Goal: Communication & Community: Ask a question

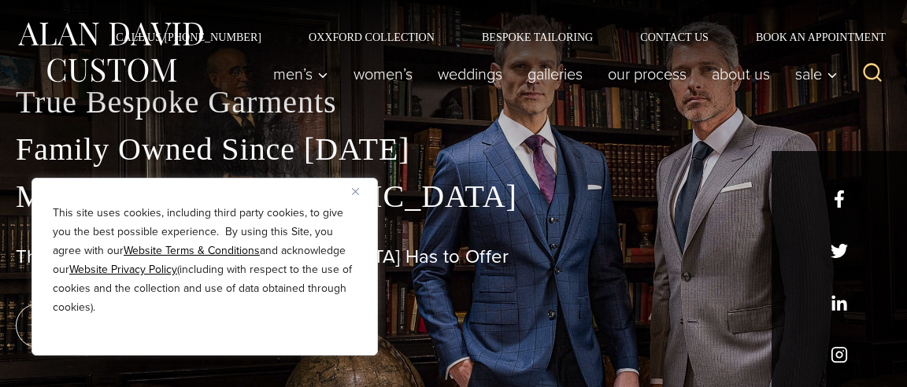
click at [95, 211] on p "This site uses cookies, including third party cookies, to give you the best pos…" at bounding box center [205, 260] width 304 height 113
click at [357, 190] on img "Close" at bounding box center [355, 191] width 7 height 7
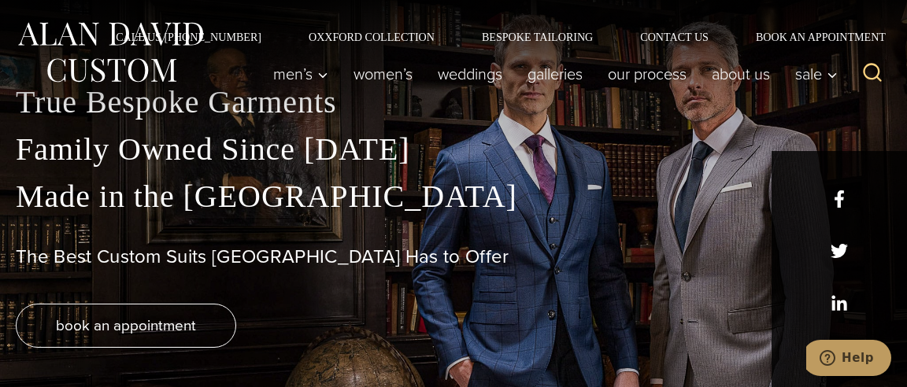
click at [357, 190] on p "True Bespoke Garments Family Owned Since 1913 Made in the United States" at bounding box center [453, 150] width 875 height 142
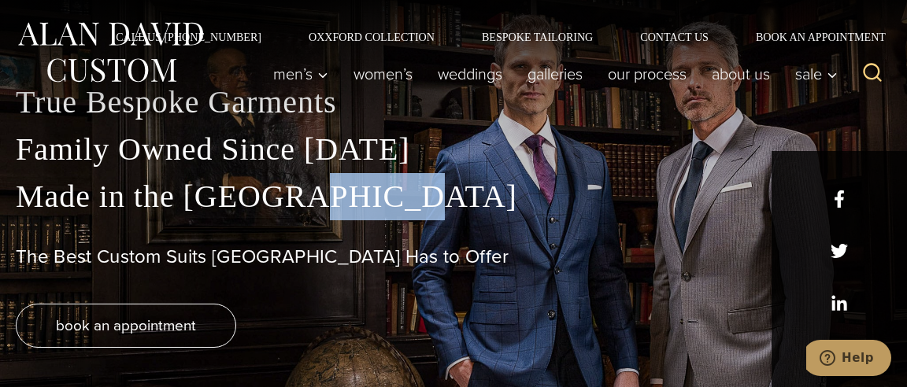
click at [357, 190] on p "True Bespoke Garments Family Owned Since 1913 Made in the United States" at bounding box center [453, 150] width 875 height 142
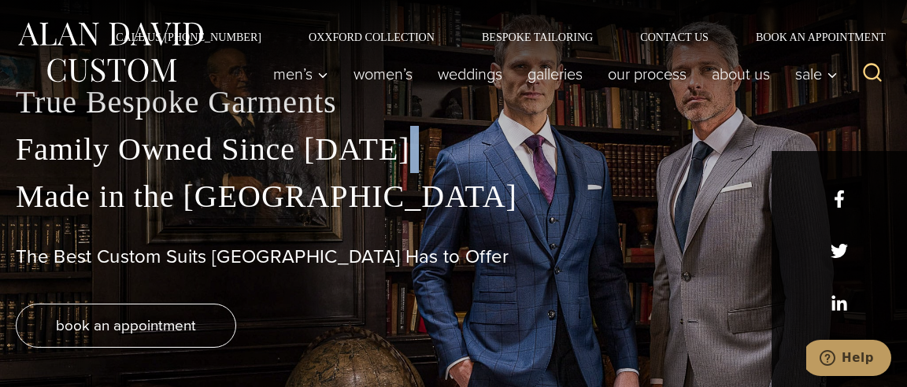
click at [357, 190] on p "True Bespoke Garments Family Owned Since 1913 Made in the United States" at bounding box center [453, 150] width 875 height 142
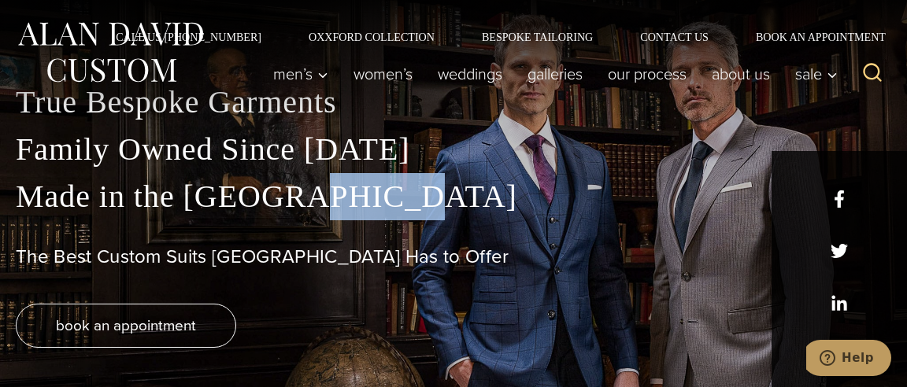
click at [357, 190] on p "True Bespoke Garments Family Owned Since 1913 Made in the United States" at bounding box center [453, 150] width 875 height 142
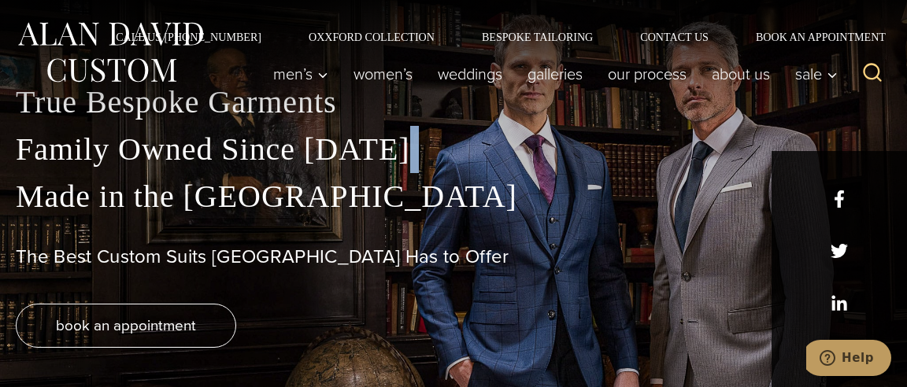
click at [355, 188] on p "True Bespoke Garments Family Owned Since 1913 Made in the United States" at bounding box center [453, 150] width 875 height 142
click at [386, 38] on link "Oxxford Collection" at bounding box center [371, 36] width 173 height 11
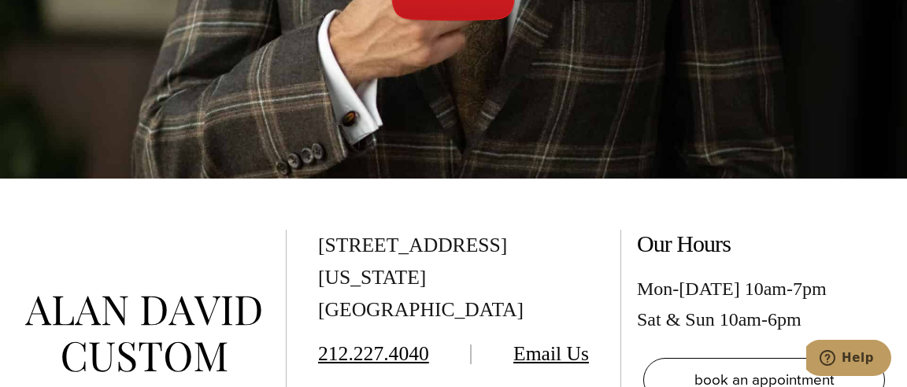
scroll to position [5507, 0]
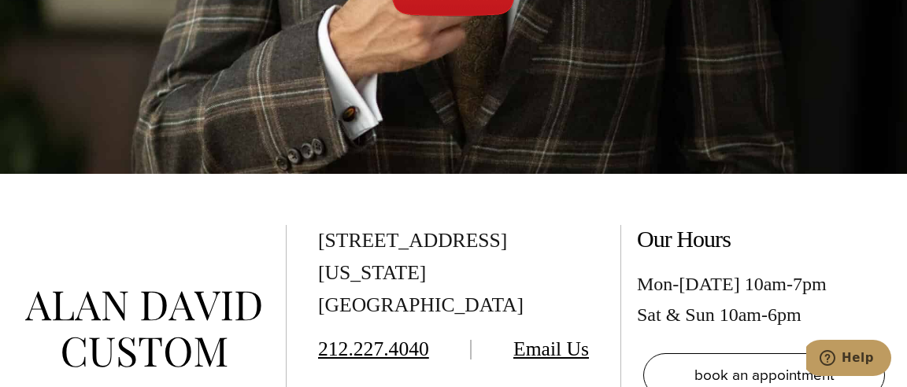
click at [537, 264] on div "515 Madison Ave, Suite 301 New York, NY 10022 212.227.4040 Email Us schedule a …" at bounding box center [453, 329] width 271 height 209
click at [534, 338] on link "Email Us" at bounding box center [551, 349] width 76 height 23
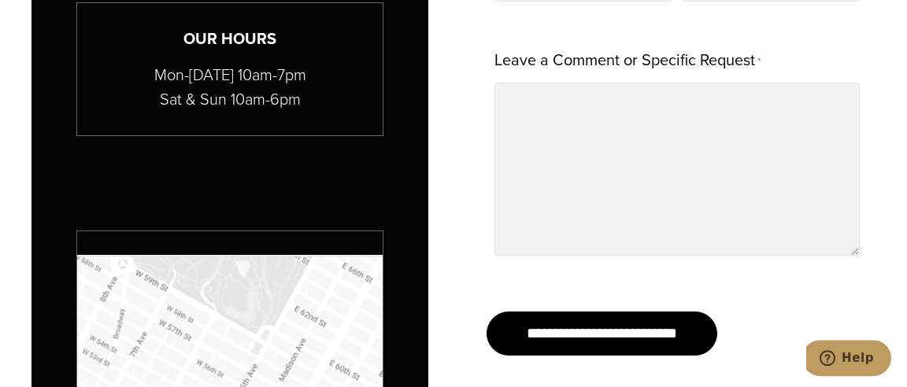
scroll to position [918, 0]
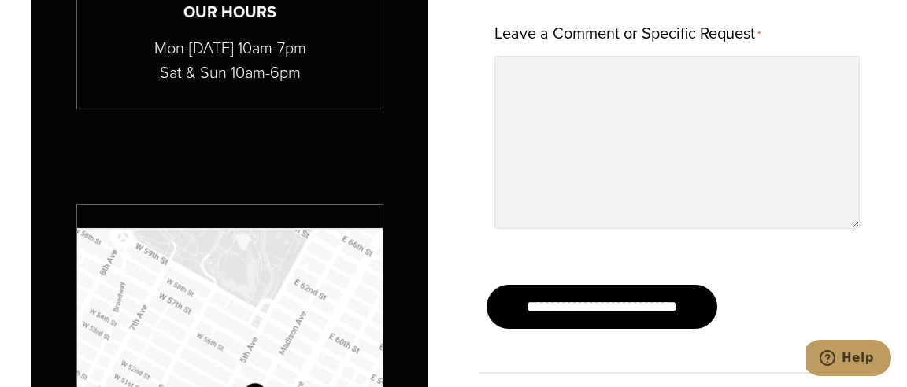
click at [534, 242] on div "First Name * Last Name * Email Address * Phone Number * Leave a Comment or Spec…" at bounding box center [676, 14] width 365 height 505
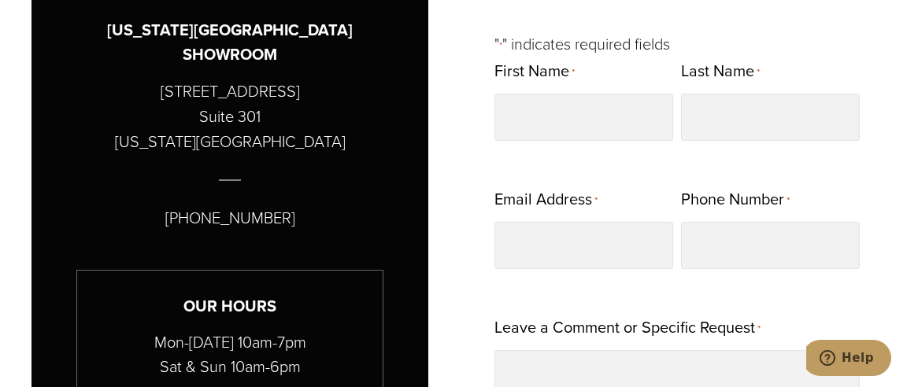
scroll to position [558, 0]
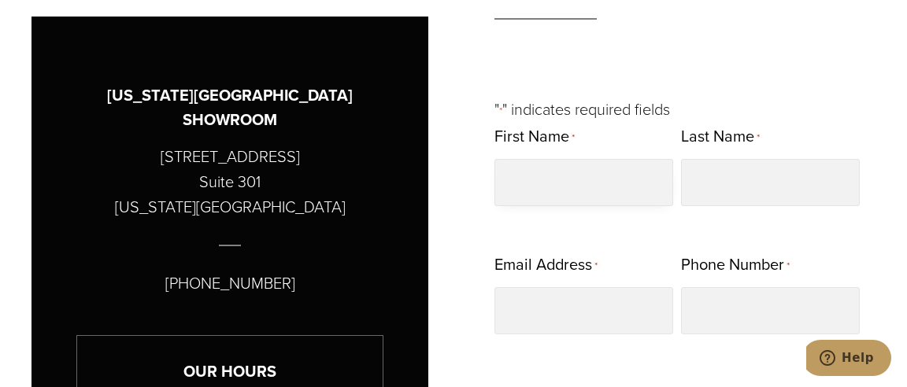
click at [574, 191] on input "First Name *" at bounding box center [583, 182] width 179 height 47
type input "****"
type input "*******"
type input "**********"
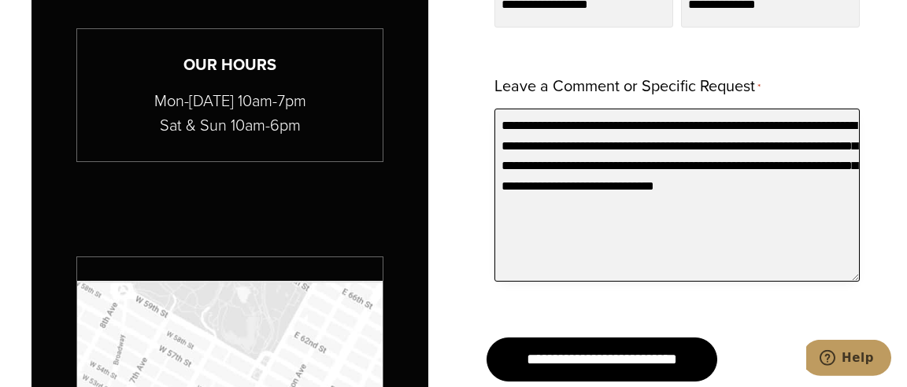
scroll to position [866, 0]
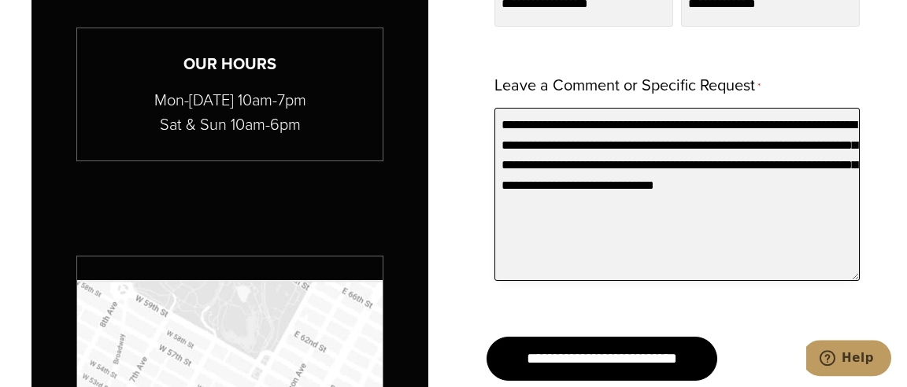
click at [565, 188] on textarea "**********" at bounding box center [676, 194] width 365 height 173
click at [565, 187] on textarea "**********" at bounding box center [676, 194] width 365 height 173
click at [730, 144] on textarea "**********" at bounding box center [676, 194] width 365 height 173
click at [609, 202] on textarea "**********" at bounding box center [676, 194] width 365 height 173
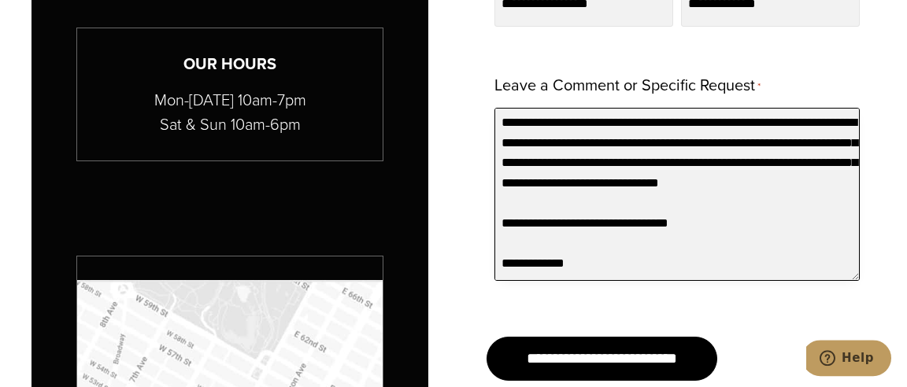
scroll to position [36, 0]
click at [540, 242] on textarea "**********" at bounding box center [676, 194] width 365 height 173
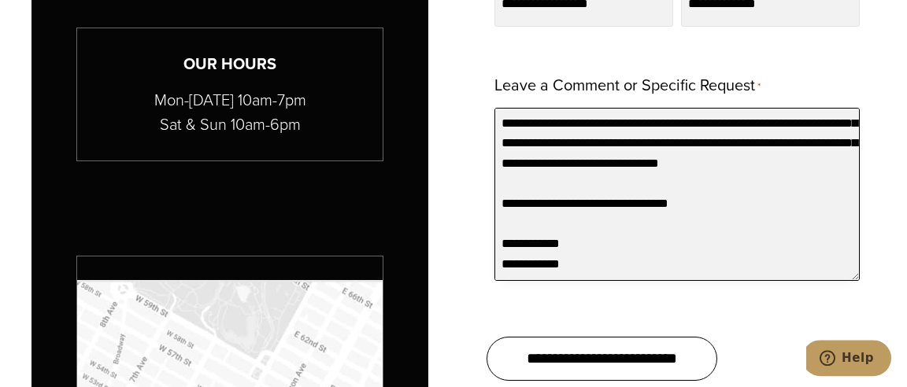
type textarea "**********"
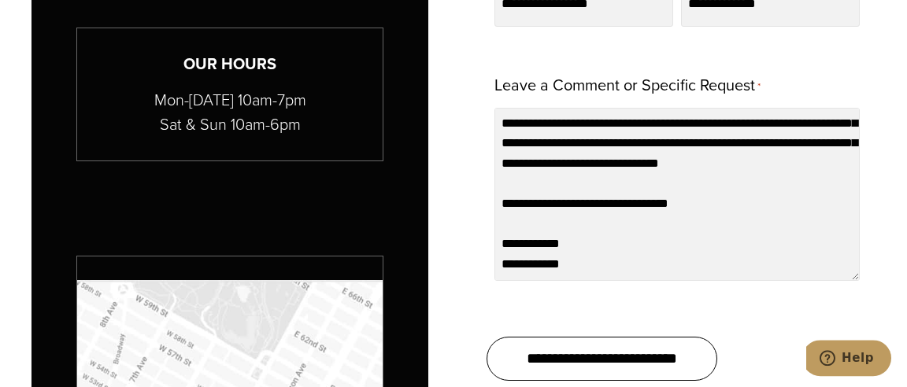
click at [602, 353] on input "**********" at bounding box center [601, 359] width 231 height 44
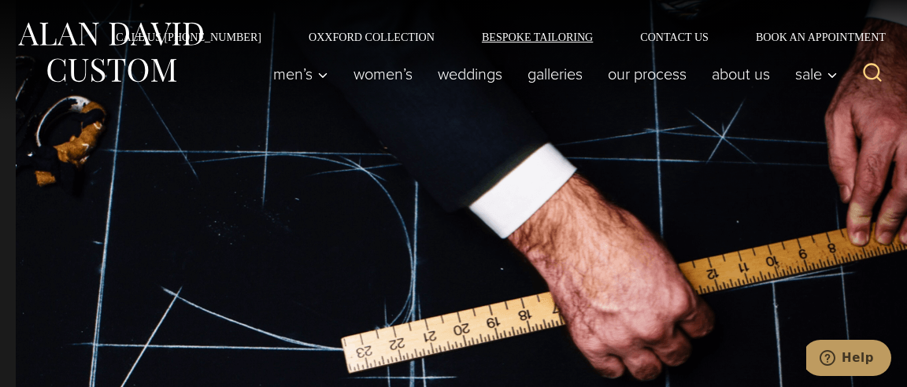
click at [537, 39] on link "Bespoke Tailoring" at bounding box center [537, 36] width 158 height 11
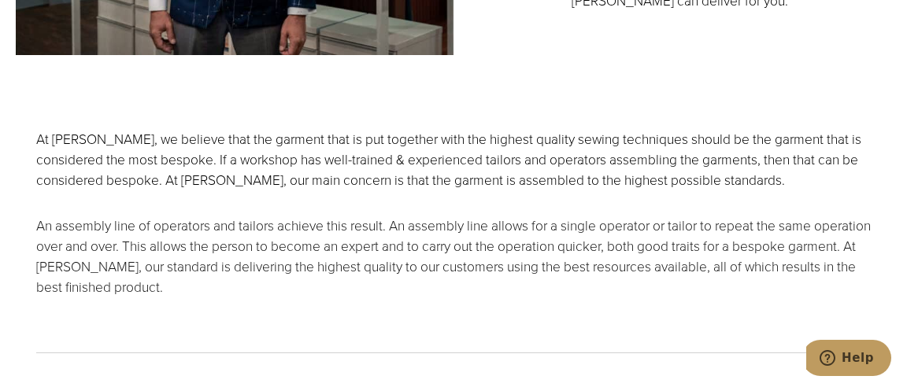
scroll to position [3087, 0]
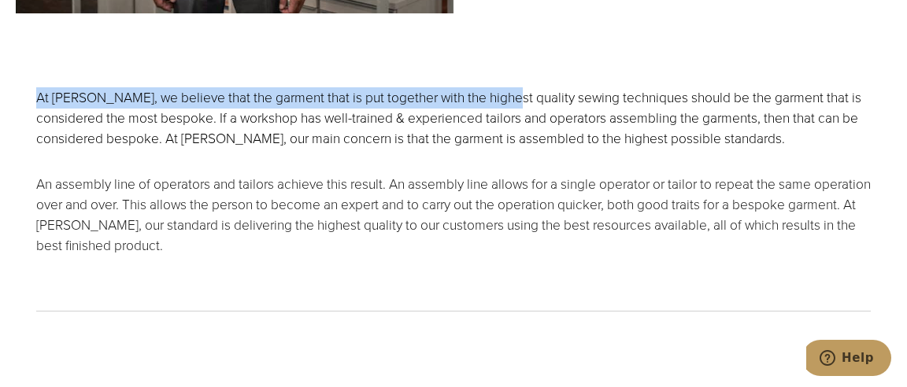
drag, startPoint x: 505, startPoint y: 36, endPoint x: 495, endPoint y: 47, distance: 15.0
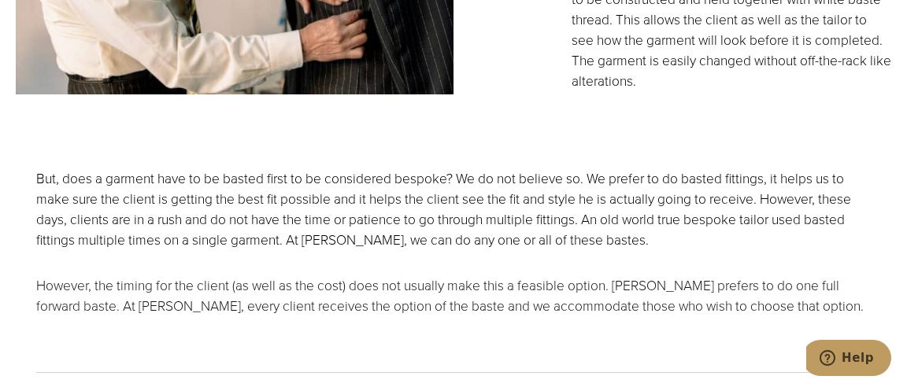
scroll to position [3796, 0]
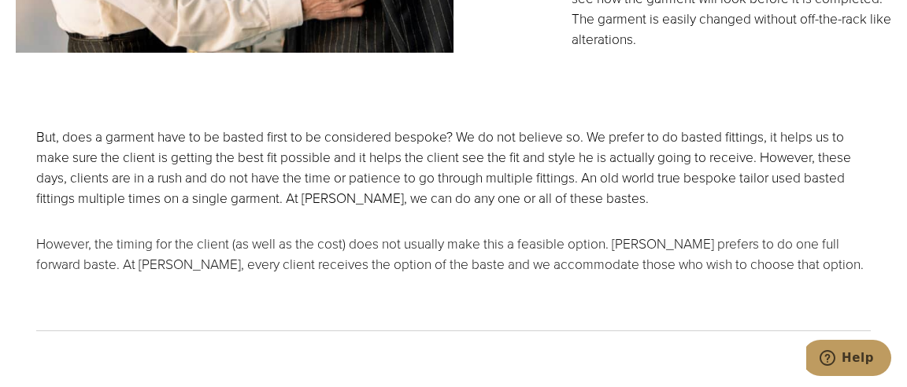
drag, startPoint x: 462, startPoint y: 60, endPoint x: 455, endPoint y: 65, distance: 9.0
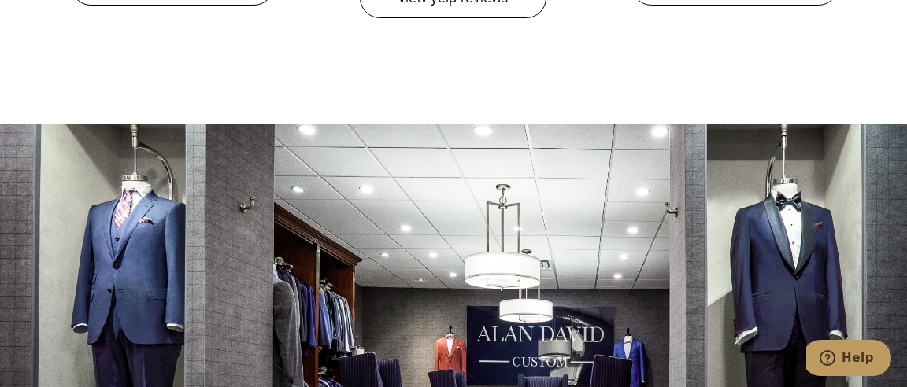
scroll to position [5089, 0]
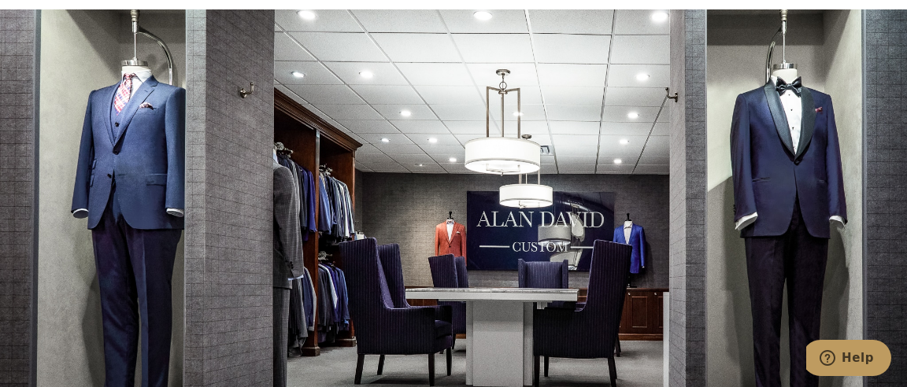
click at [460, 64] on div at bounding box center [453, 202] width 907 height 387
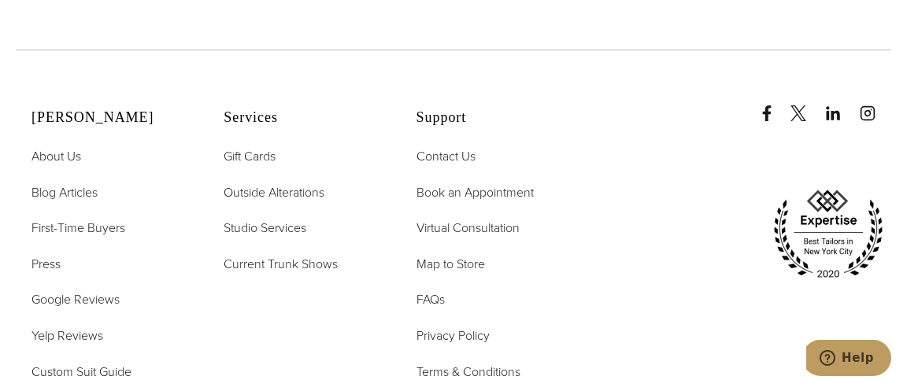
scroll to position [5757, 0]
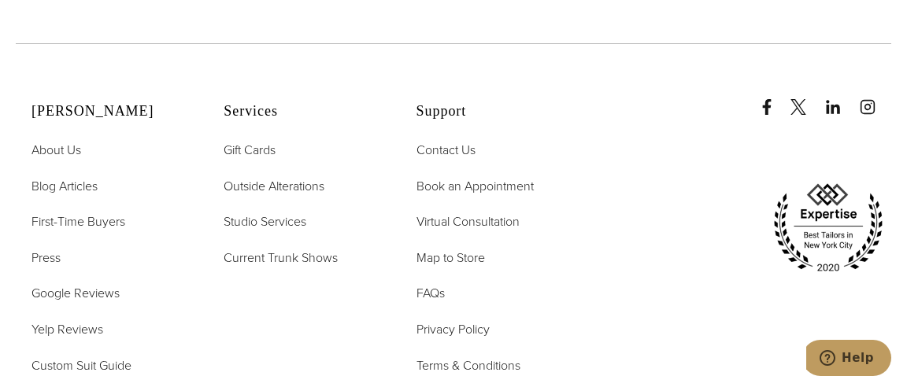
click at [456, 103] on div "Support Contact Us Book an Appointment Virtual Consultation Map to Store FAQs P…" at bounding box center [492, 257] width 153 height 308
click at [275, 249] on span "Current Trunk Shows" at bounding box center [281, 258] width 114 height 18
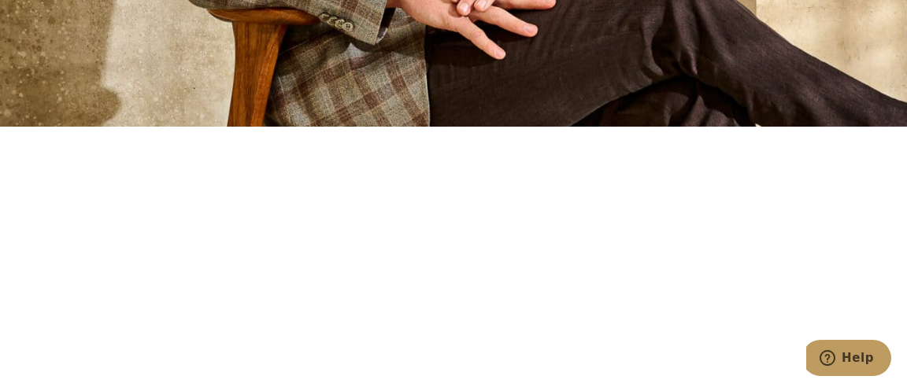
scroll to position [1210, 0]
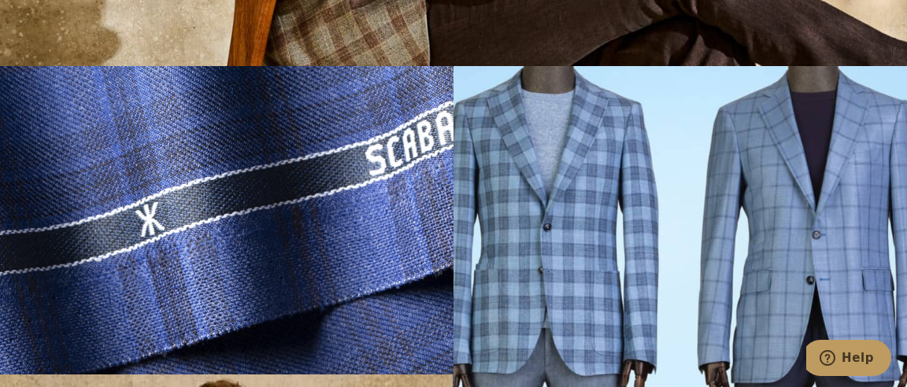
click at [275, 197] on img at bounding box center [226, 318] width 453 height 504
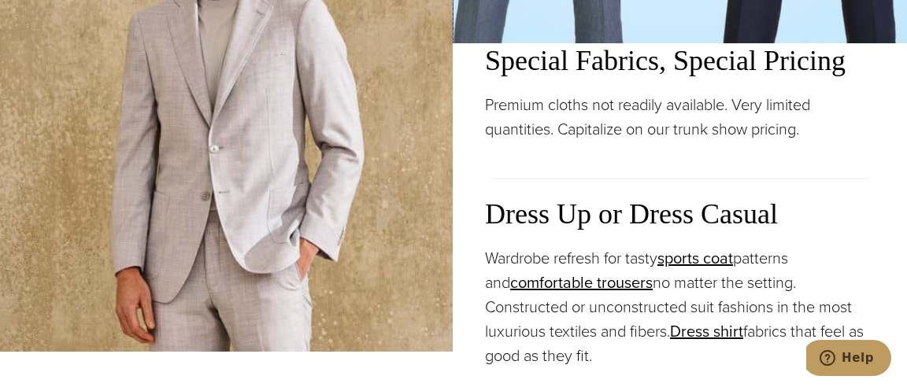
scroll to position [1752, 0]
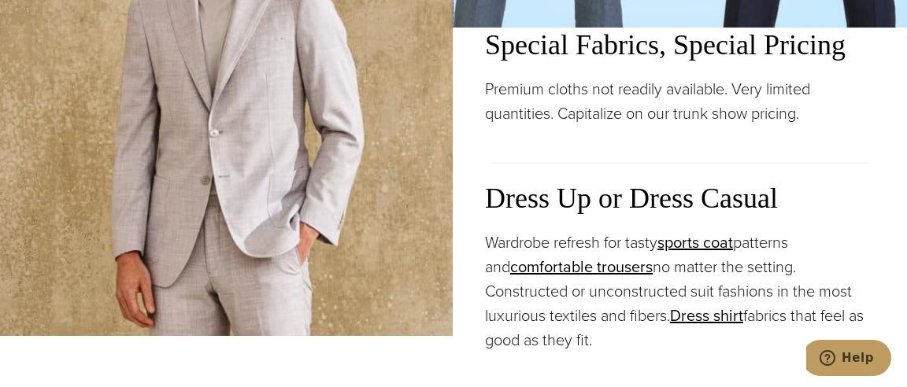
click at [275, 197] on img at bounding box center [226, 84] width 453 height 504
click at [273, 197] on img at bounding box center [226, 84] width 453 height 504
click at [270, 197] on img at bounding box center [226, 84] width 453 height 504
click at [200, 226] on img at bounding box center [226, 84] width 453 height 504
click at [198, 227] on img at bounding box center [226, 84] width 453 height 504
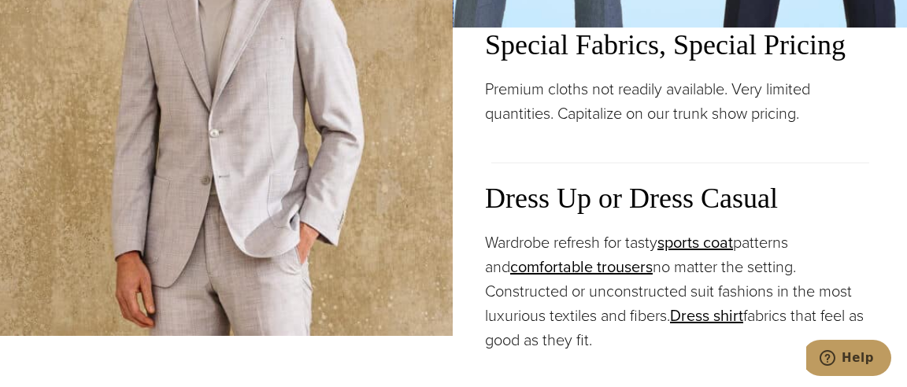
click at [198, 227] on img at bounding box center [226, 84] width 453 height 504
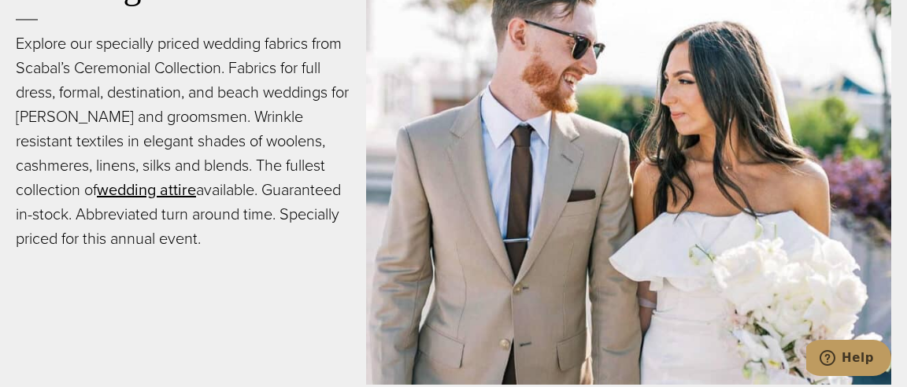
scroll to position [2336, 0]
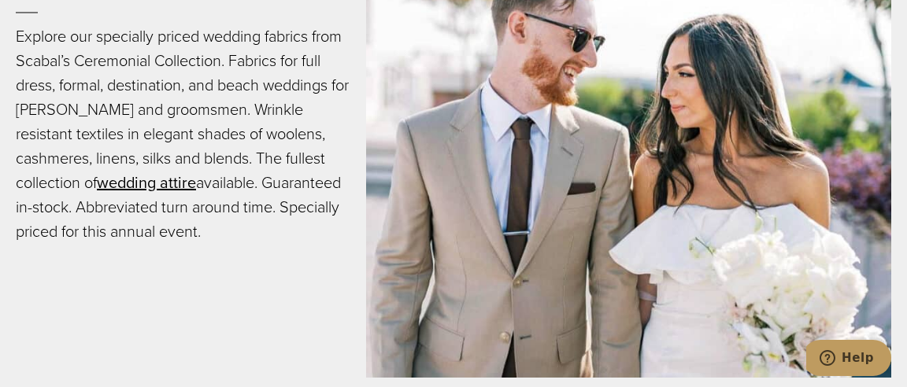
click at [170, 255] on div "Wedding Collection Explore our specially priced wedding fabrics from Scabal’s C…" at bounding box center [191, 124] width 350 height 334
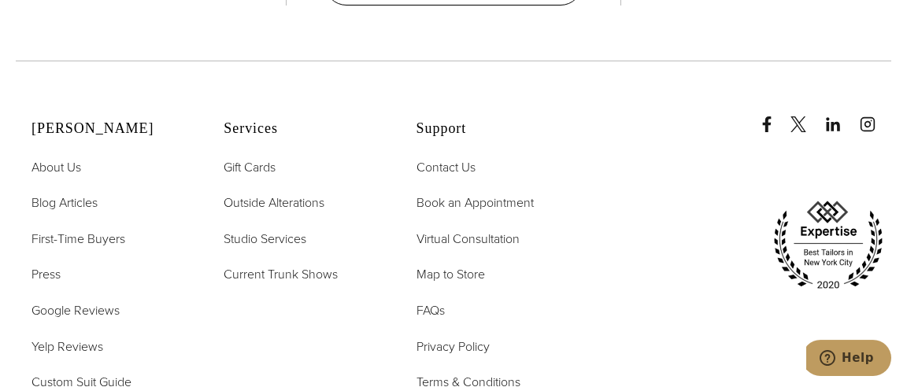
scroll to position [5048, 0]
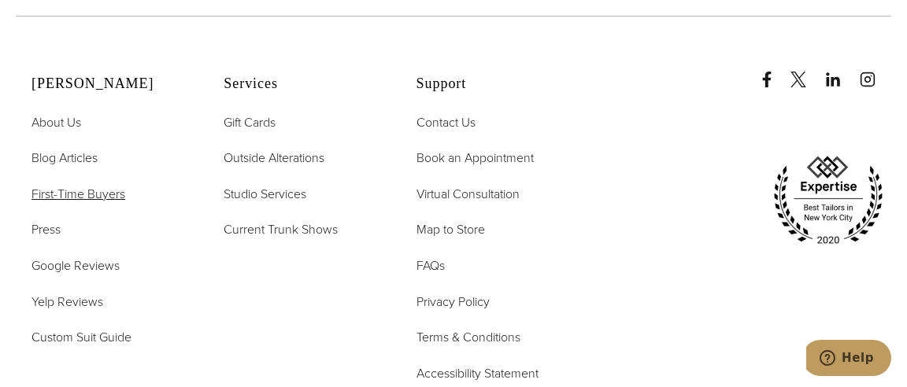
click at [58, 185] on span "First-Time Buyers" at bounding box center [78, 194] width 94 height 18
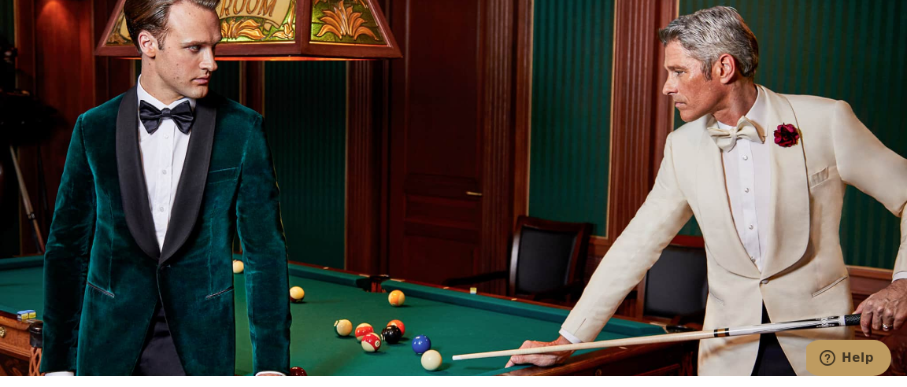
scroll to position [1502, 0]
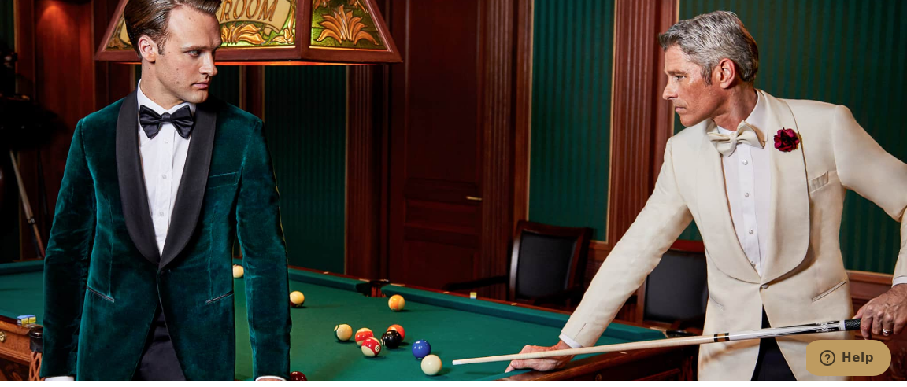
click at [58, 131] on div at bounding box center [453, 187] width 907 height 387
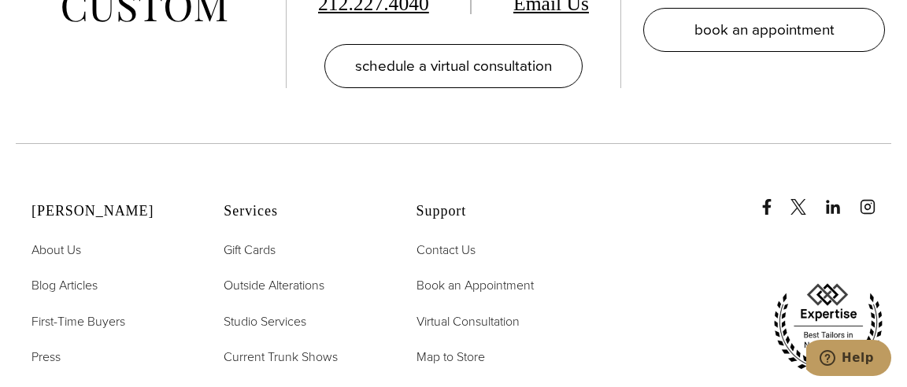
scroll to position [2962, 0]
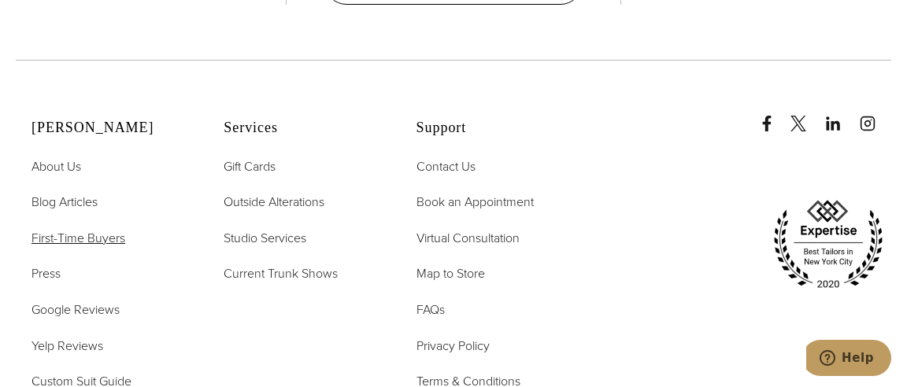
click at [58, 229] on span "First-Time Buyers" at bounding box center [78, 238] width 94 height 18
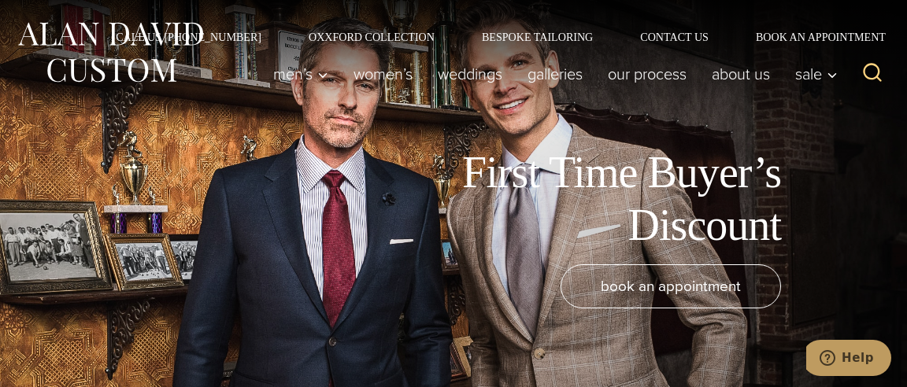
click at [58, 131] on div "First Time Buyer’s Discount book an appointment" at bounding box center [453, 193] width 907 height 387
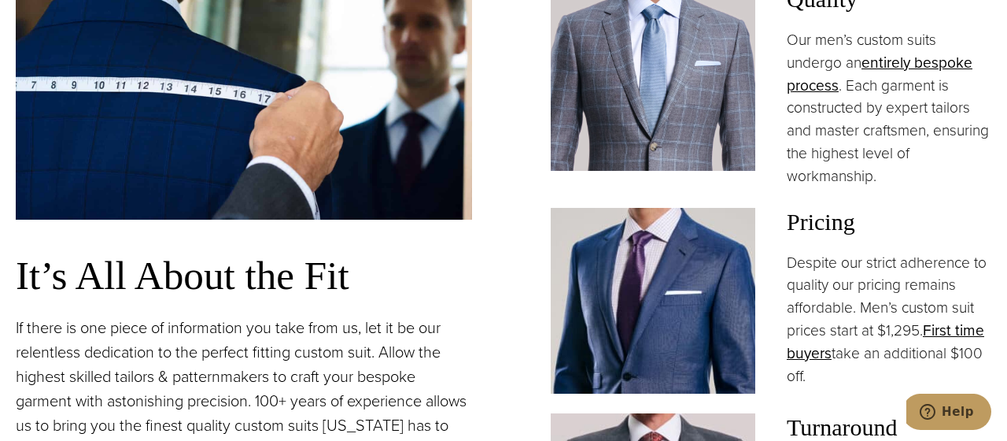
scroll to position [1001, 0]
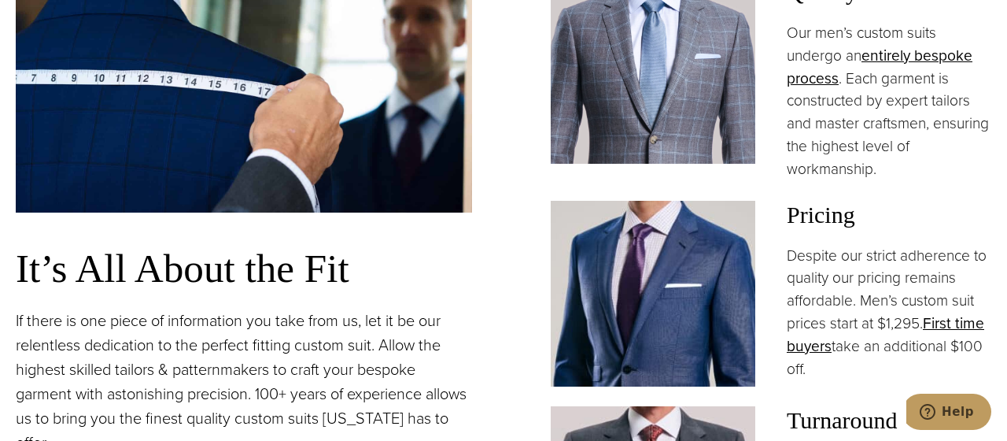
click at [200, 323] on p "If there is one piece of information you take from us, let it be our relentless…" at bounding box center [244, 382] width 457 height 146
click at [59, 340] on p "If there is one piece of information you take from us, let it be our relentless…" at bounding box center [244, 382] width 457 height 146
click at [58, 343] on p "If there is one piece of information you take from us, let it be our relentless…" at bounding box center [244, 382] width 457 height 146
click at [58, 340] on p "If there is one piece of information you take from us, let it be our relentless…" at bounding box center [244, 382] width 457 height 146
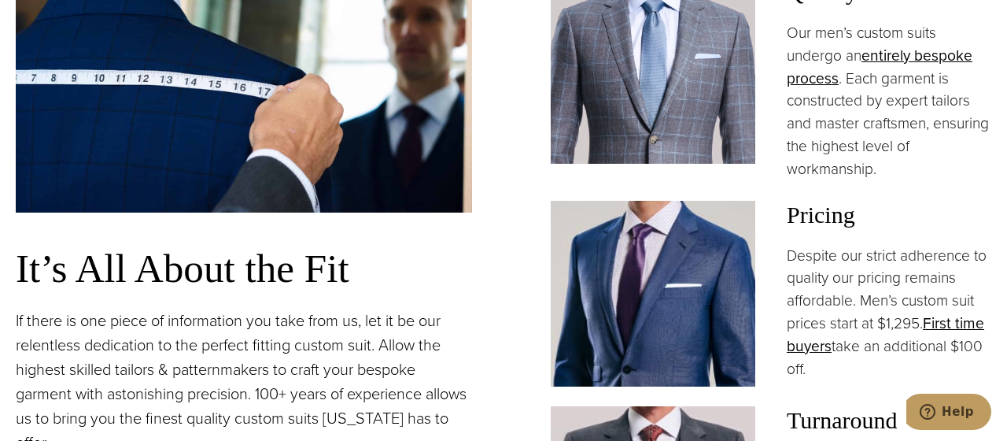
click at [57, 337] on p "If there is one piece of information you take from us, let it be our relentless…" at bounding box center [244, 382] width 457 height 146
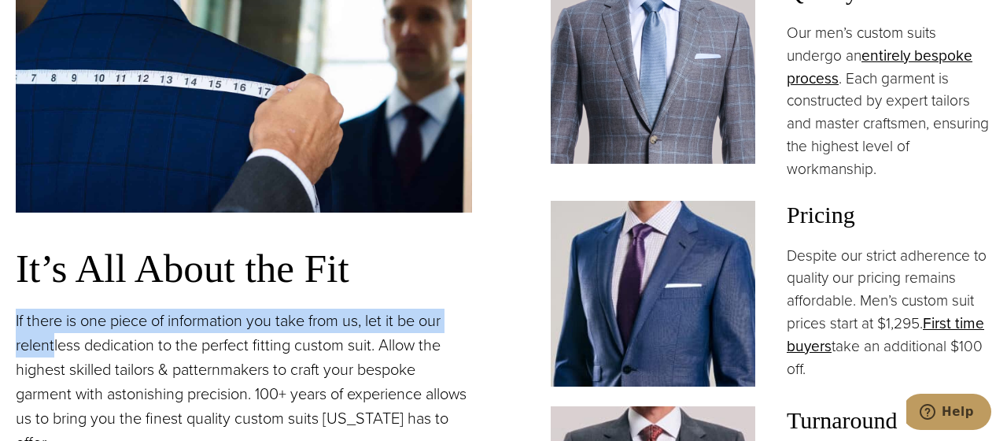
drag, startPoint x: 57, startPoint y: 340, endPoint x: 0, endPoint y: 326, distance: 58.4
click at [0, 326] on div "Our Bespoke Suits: Tailored to Perfection It’s All About the Fit If there is on…" at bounding box center [503, 259] width 1007 height 1107
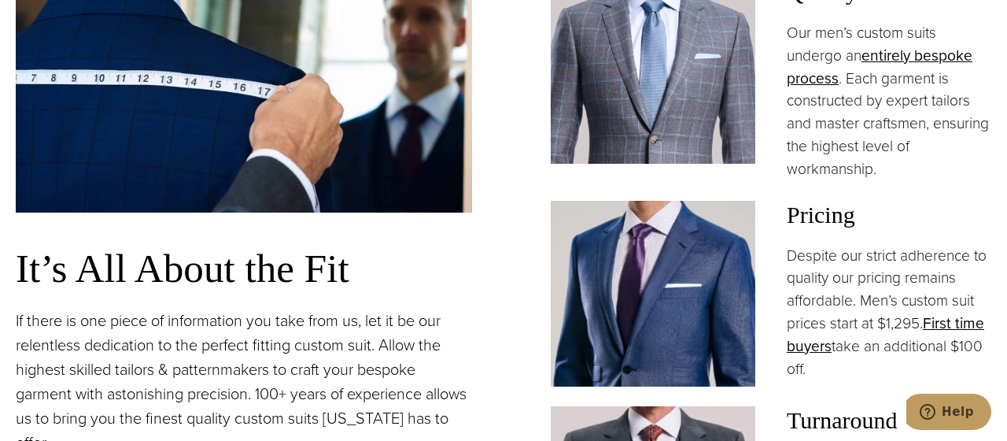
click at [0, 326] on div "Our Bespoke Suits: Tailored to Perfection It’s All About the Fit If there is on…" at bounding box center [503, 259] width 1007 height 1107
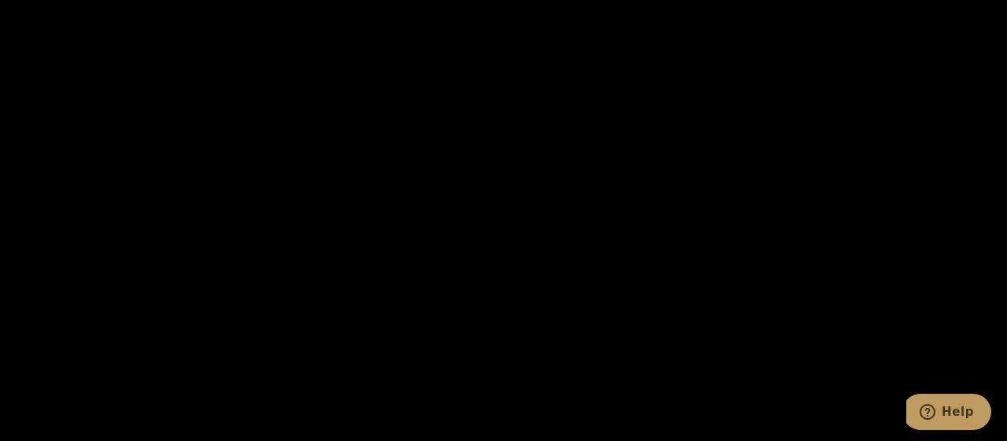
scroll to position [2503, 0]
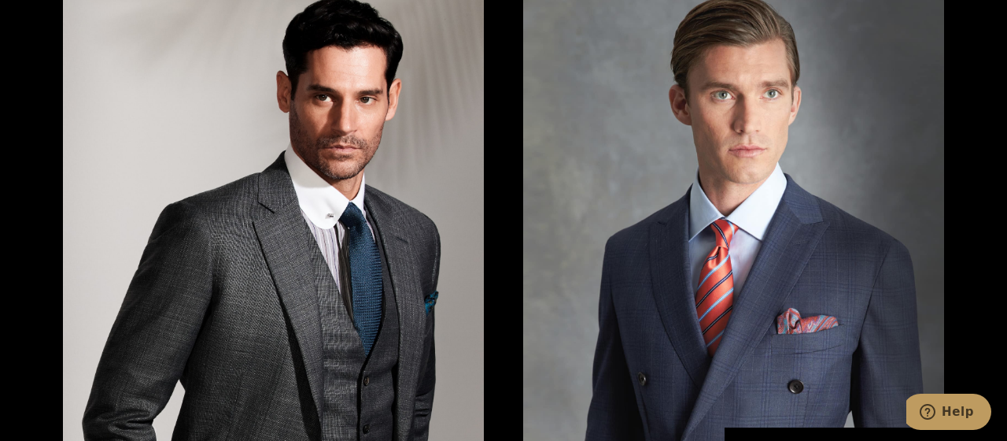
click at [0, 326] on div "Men’s Suit Inspiration View Gallery view suit gallery book an appointment virtu…" at bounding box center [503, 16] width 1007 height 1410
click at [1, 317] on div "Men’s Suit Inspiration View Gallery view suit gallery book an appointment virtu…" at bounding box center [503, 16] width 1007 height 1410
click at [0, 322] on div "Men’s Suit Inspiration View Gallery view suit gallery book an appointment virtu…" at bounding box center [503, 16] width 1007 height 1410
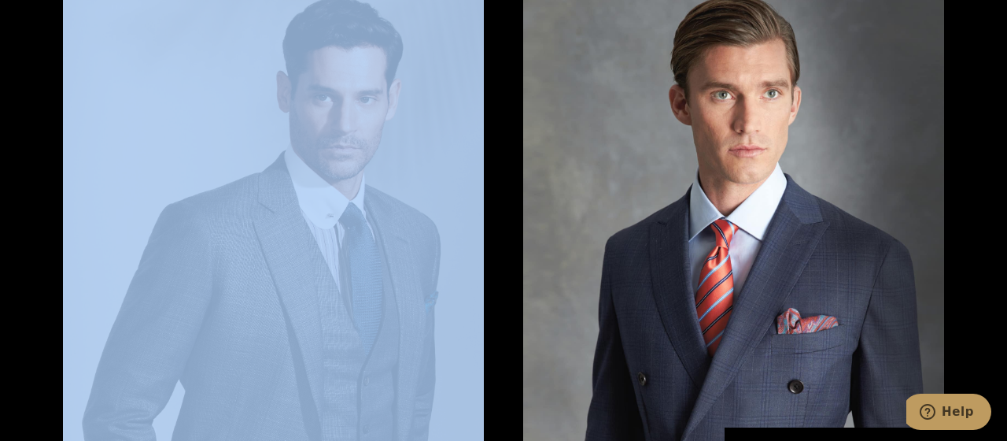
click at [0, 322] on div "Men’s Suit Inspiration View Gallery view suit gallery book an appointment virtu…" at bounding box center [503, 16] width 1007 height 1410
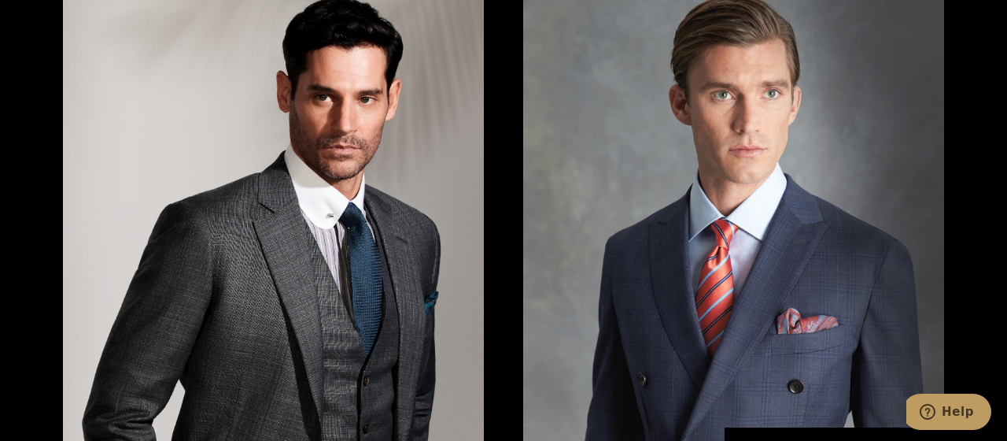
click at [504, 204] on div "View Gallery" at bounding box center [504, 266] width 882 height 562
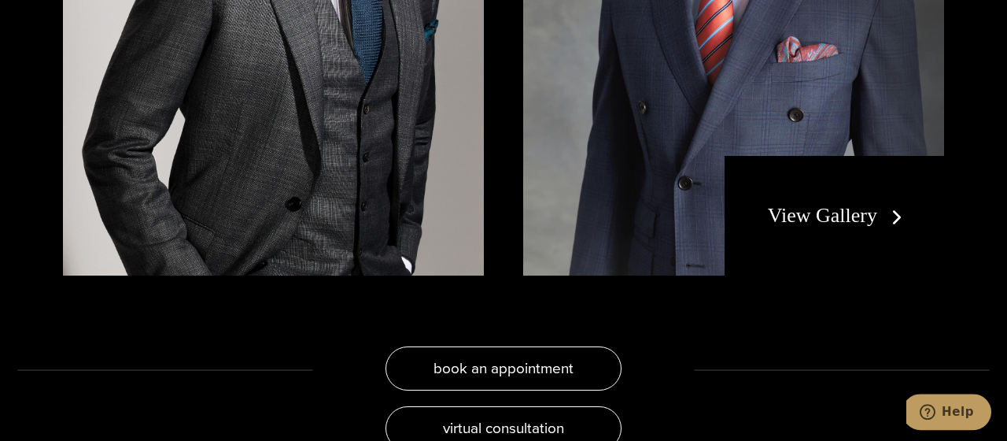
scroll to position [2837, 0]
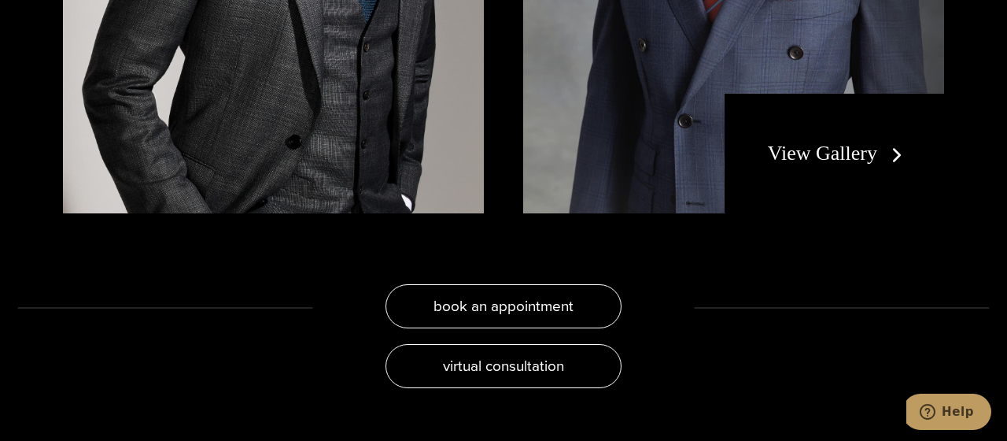
click at [814, 142] on link "View Gallery" at bounding box center [838, 153] width 141 height 23
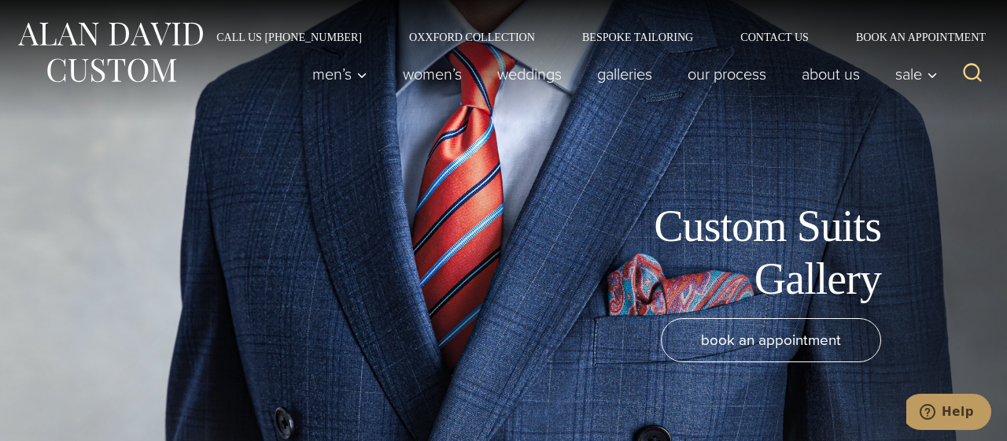
click at [814, 125] on div "Custom Suits Gallery book an appointment" at bounding box center [503, 220] width 1007 height 441
click at [812, 126] on div "Custom Suits Gallery book an appointment" at bounding box center [503, 220] width 1007 height 441
drag, startPoint x: 804, startPoint y: 135, endPoint x: 789, endPoint y: 139, distance: 14.5
click at [789, 139] on div "Custom Suits Gallery book an appointment" at bounding box center [503, 220] width 1007 height 441
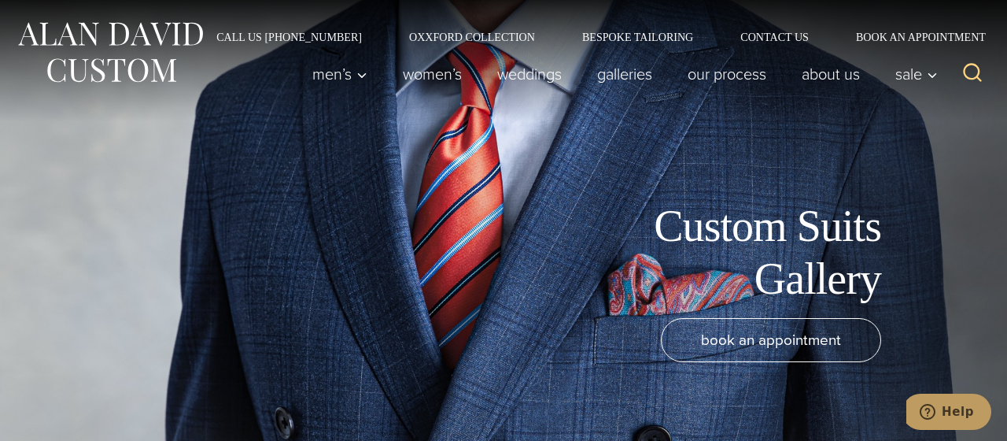
click at [780, 150] on div "Custom Suits Gallery book an appointment" at bounding box center [503, 220] width 1007 height 441
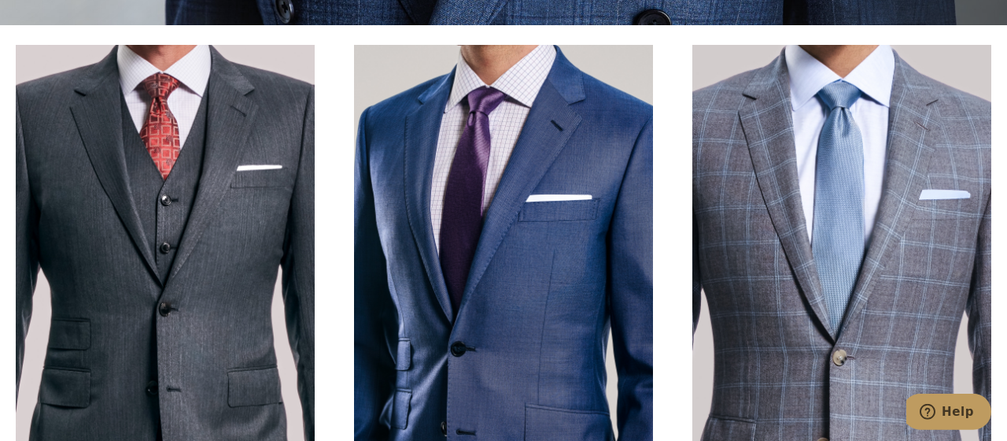
scroll to position [417, 0]
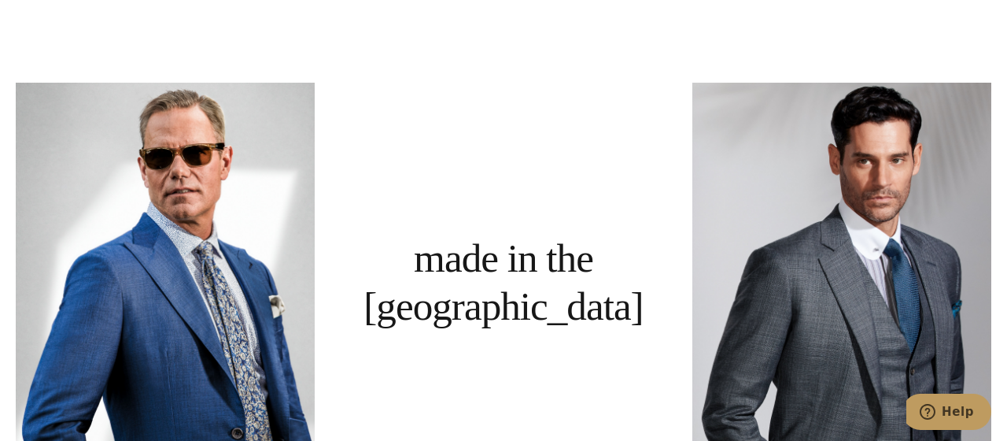
scroll to position [959, 0]
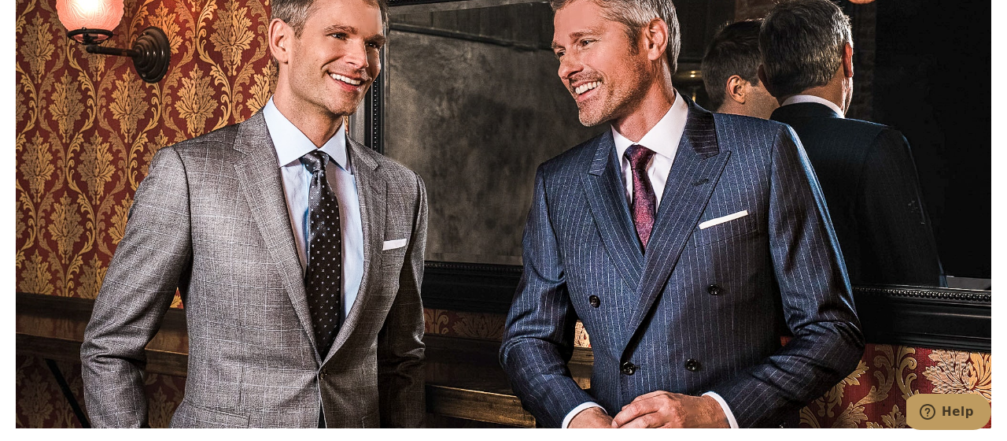
scroll to position [1544, 0]
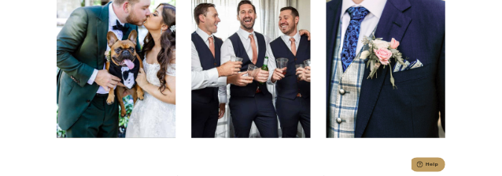
scroll to position [6339, 0]
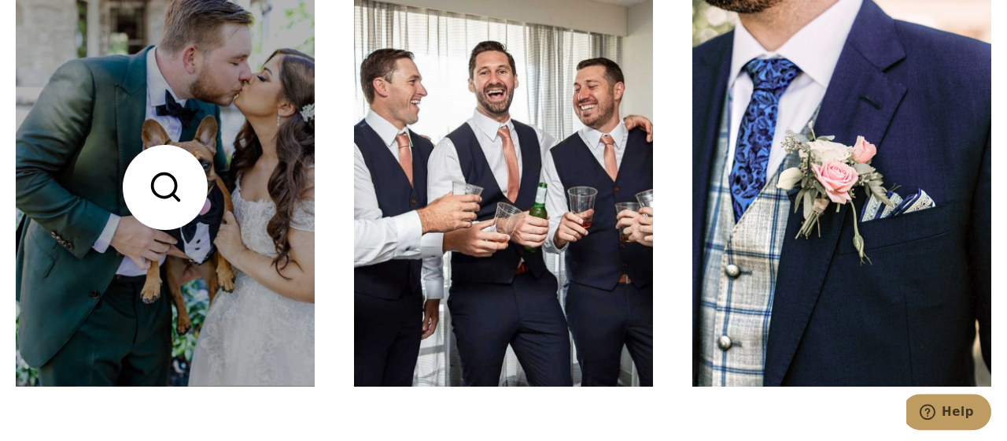
click at [83, 28] on link at bounding box center [165, 186] width 299 height 399
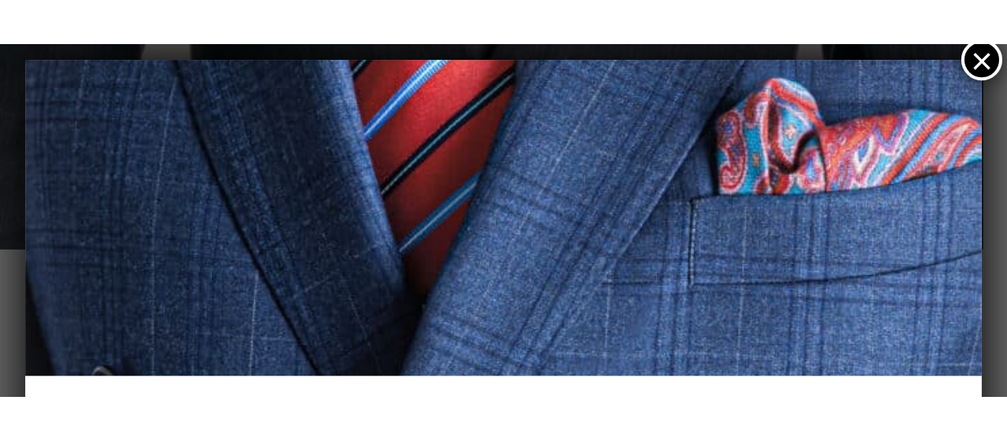
scroll to position [3784, 0]
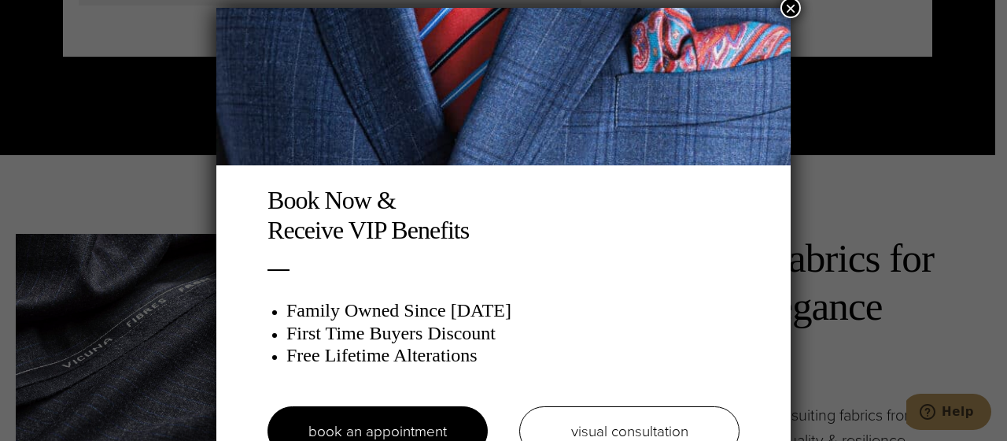
click at [494, 175] on div "Book Now & Receive VIP Benefits Family Owned Since [DATE] First Time Buyers Dis…" at bounding box center [504, 328] width 504 height 287
click at [475, 175] on div "Book Now & Receive VIP Benefits Family Owned Since [DATE] First Time Buyers Dis…" at bounding box center [504, 328] width 504 height 287
click at [482, 175] on h2 "Book Now & Receive VIP Benefits" at bounding box center [504, 215] width 472 height 61
drag, startPoint x: 482, startPoint y: 213, endPoint x: 499, endPoint y: 153, distance: 62.8
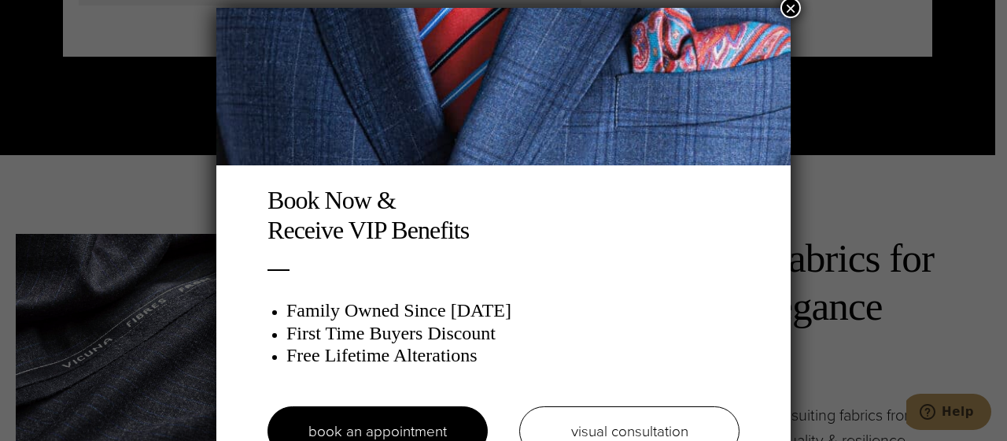
click at [499, 153] on div "Book Now & Receive VIP Benefits Family Owned Since [DATE] First Time Buyers Dis…" at bounding box center [503, 240] width 575 height 464
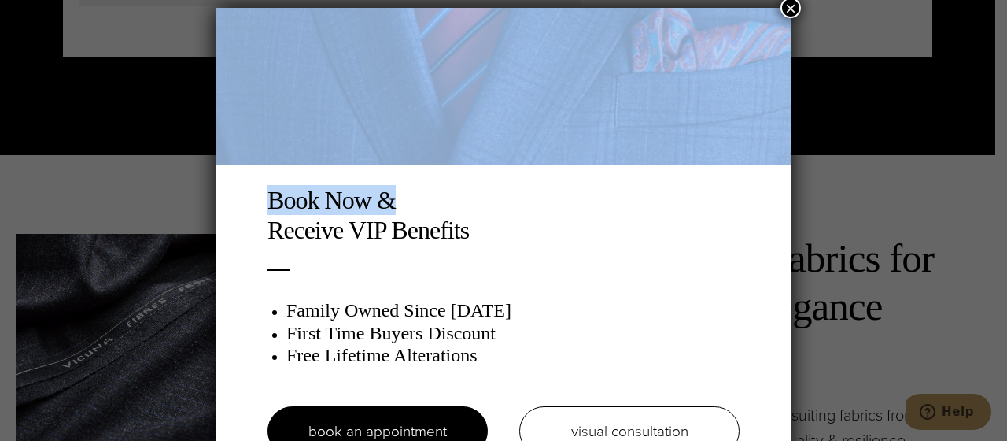
click at [500, 155] on img at bounding box center [503, 86] width 575 height 157
click at [501, 150] on img at bounding box center [503, 86] width 575 height 157
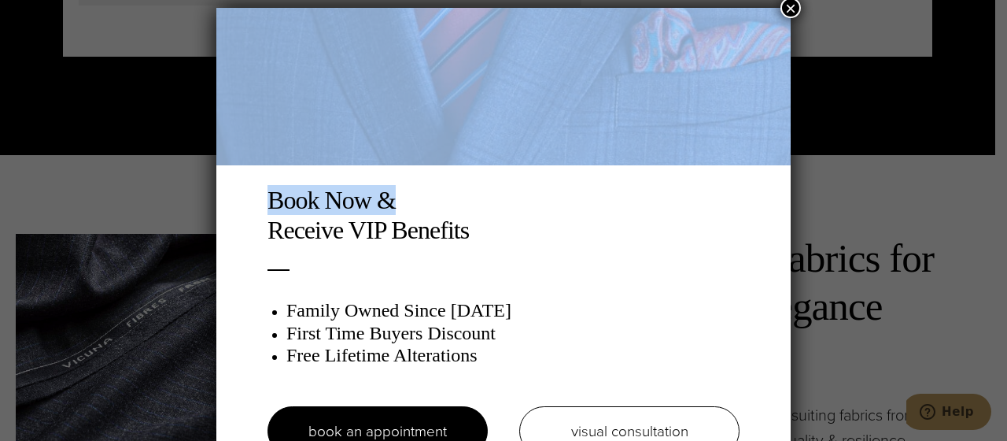
click at [501, 150] on img at bounding box center [503, 86] width 575 height 157
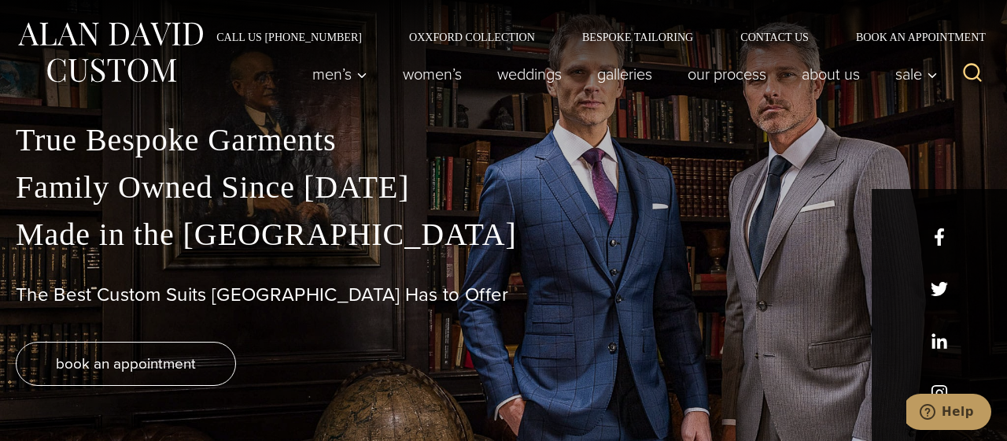
click at [182, 205] on p "True Bespoke Garments Family Owned Since [DATE] Made in [GEOGRAPHIC_DATA]" at bounding box center [504, 187] width 976 height 142
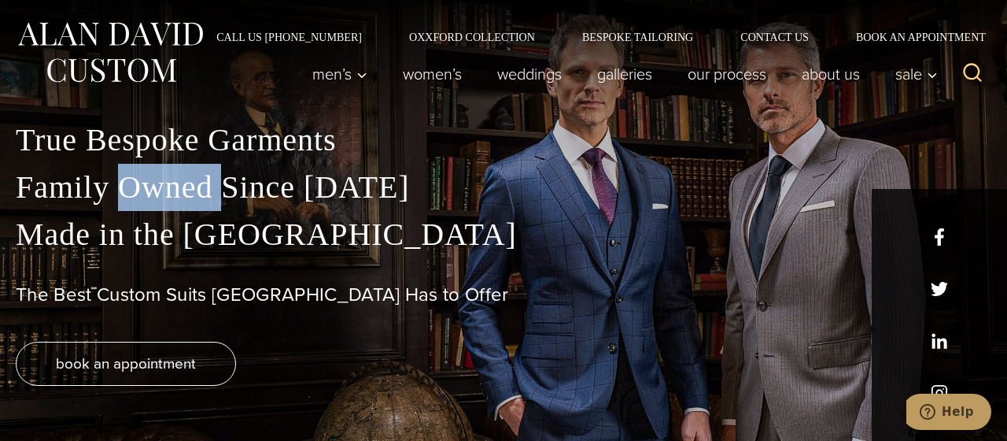
click at [182, 205] on p "True Bespoke Garments Family Owned Since [DATE] Made in [GEOGRAPHIC_DATA]" at bounding box center [504, 187] width 976 height 142
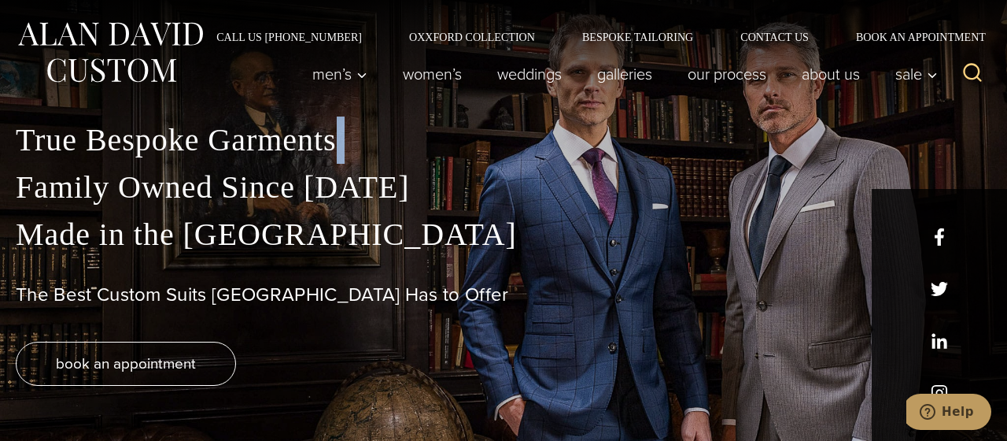
click at [182, 205] on p "True Bespoke Garments Family Owned Since [DATE] Made in [GEOGRAPHIC_DATA]" at bounding box center [504, 187] width 976 height 142
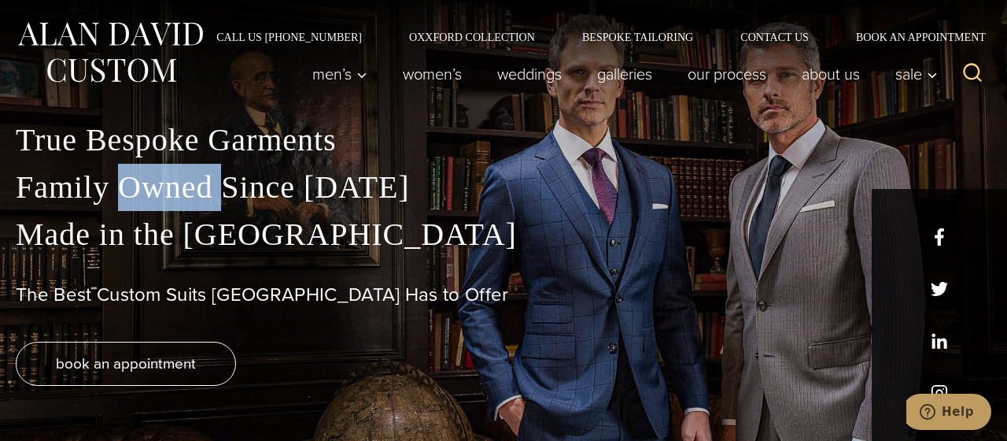
click at [182, 205] on p "True Bespoke Garments Family Owned Since [DATE] Made in [GEOGRAPHIC_DATA]" at bounding box center [504, 187] width 976 height 142
